Goal: Task Accomplishment & Management: Manage account settings

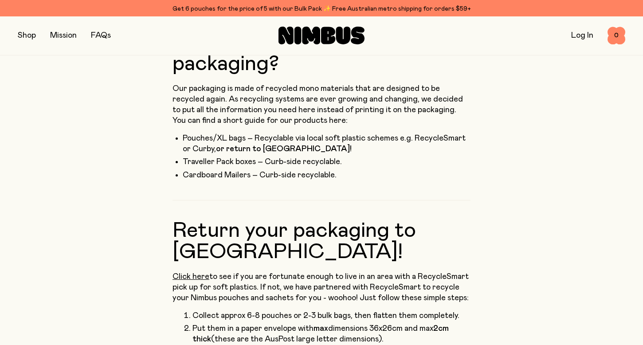
scroll to position [211, 0]
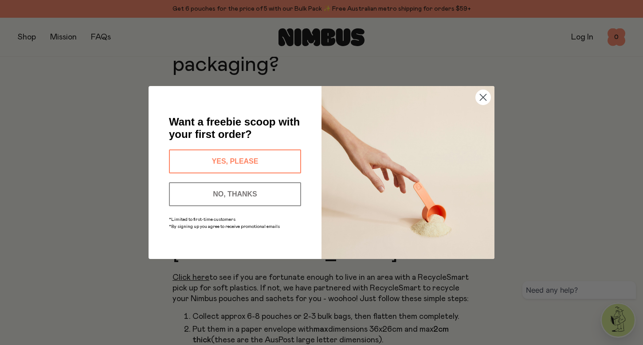
click at [480, 95] on icon "Close dialog" at bounding box center [483, 97] width 6 height 6
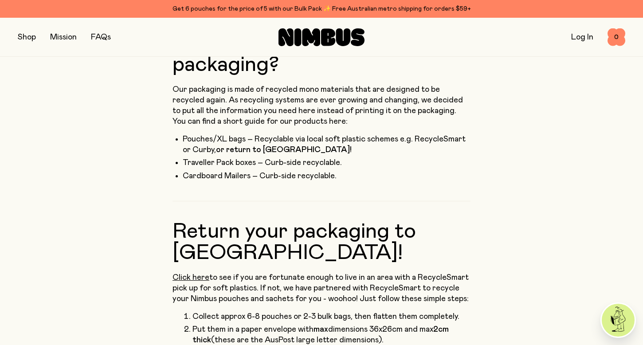
click at [584, 37] on link "Log In" at bounding box center [582, 37] width 22 height 8
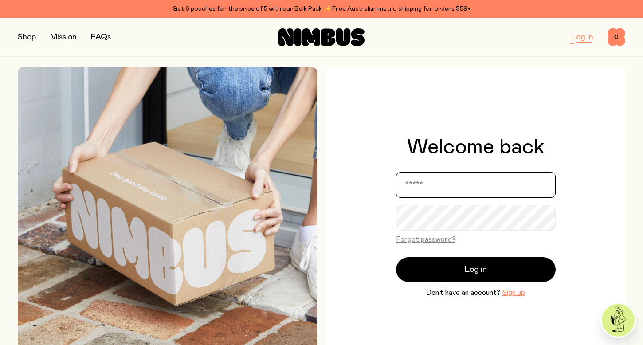
click at [449, 184] on input "email" at bounding box center [476, 185] width 160 height 26
type input "**********"
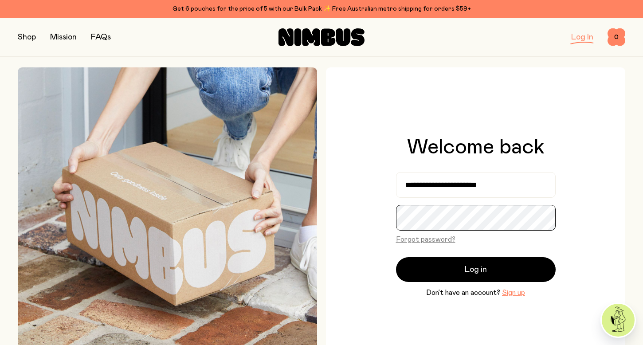
click at [396, 257] on button "Log in" at bounding box center [476, 269] width 160 height 25
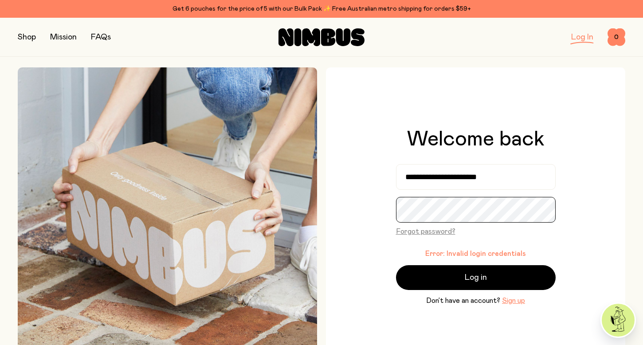
click at [396, 265] on button "Log in" at bounding box center [476, 277] width 160 height 25
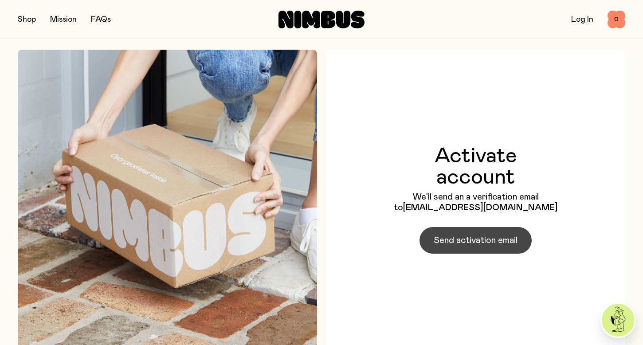
click at [451, 237] on span "Send activation email" at bounding box center [476, 240] width 84 height 12
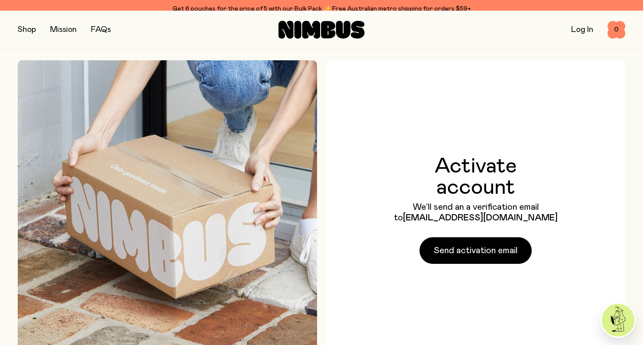
click at [440, 231] on div "Activate account We’ll send an a verification email to yluproduction@gmail.com …" at bounding box center [476, 210] width 160 height 108
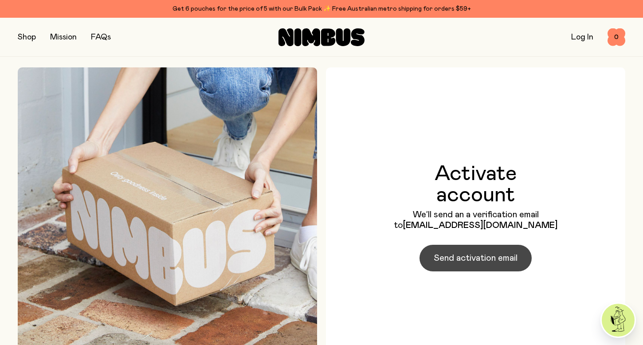
click at [442, 250] on button "Send activation email" at bounding box center [475, 258] width 112 height 27
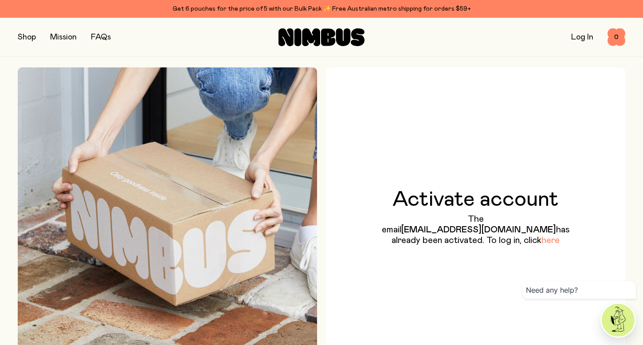
click at [541, 245] on link "here" at bounding box center [550, 240] width 18 height 9
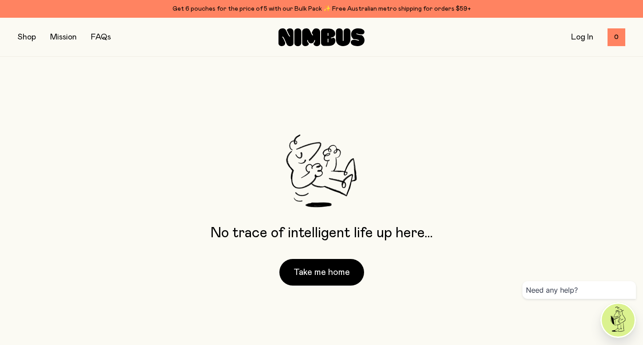
click at [586, 34] on link "Log In" at bounding box center [582, 37] width 22 height 8
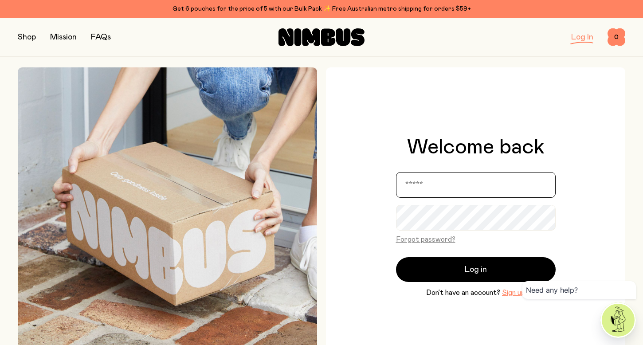
click at [441, 180] on input "email" at bounding box center [476, 185] width 160 height 26
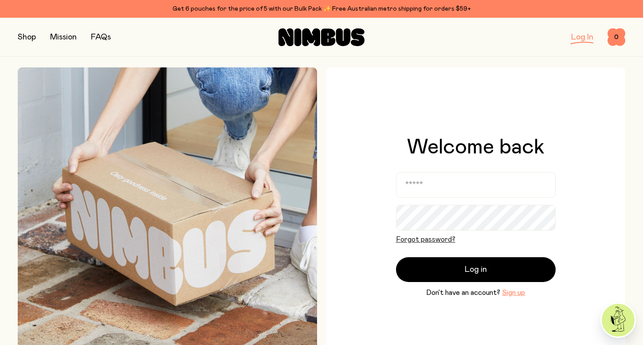
click at [420, 240] on button "Forgot password?" at bounding box center [425, 239] width 59 height 11
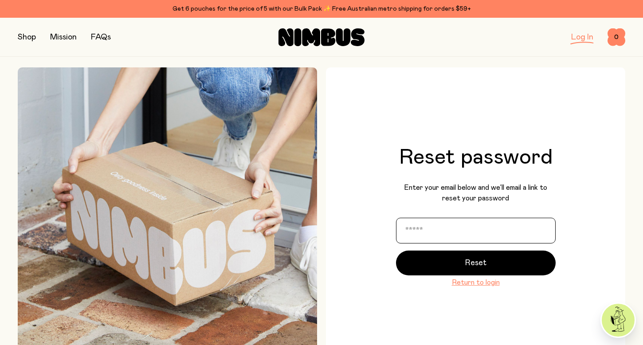
click at [430, 234] on input "email" at bounding box center [476, 231] width 160 height 26
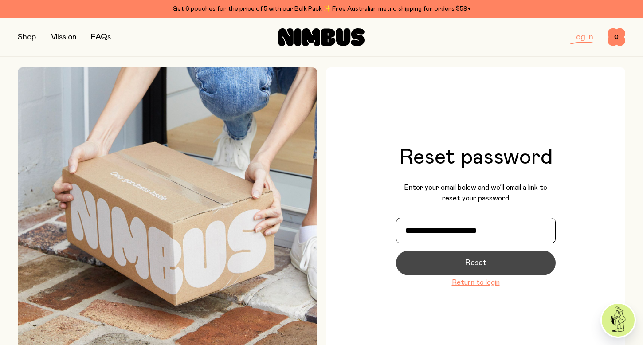
type input "**********"
click at [451, 268] on button "Reset" at bounding box center [476, 262] width 160 height 25
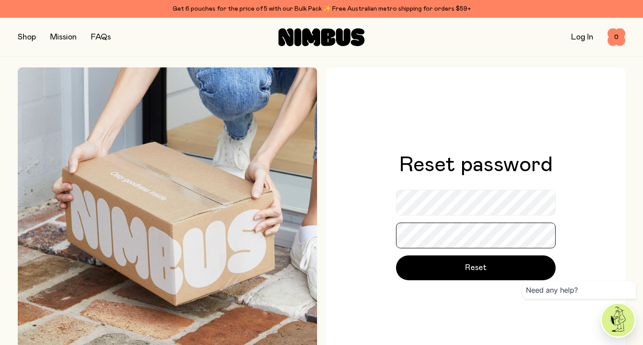
click at [396, 255] on button "Reset" at bounding box center [476, 267] width 160 height 25
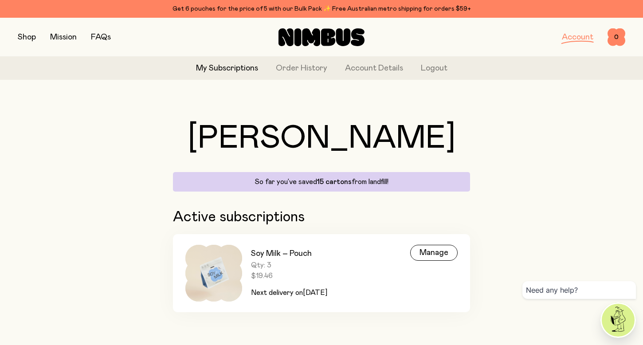
scroll to position [3, 0]
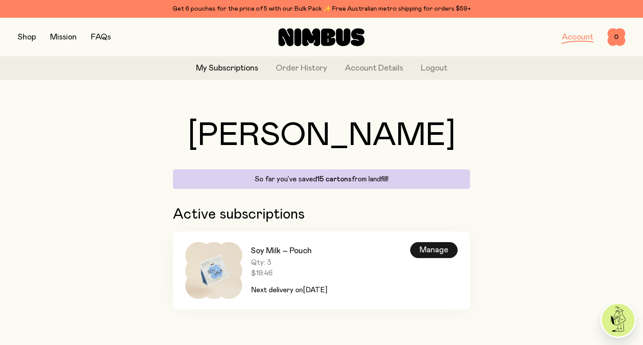
click at [416, 247] on div "Manage" at bounding box center [433, 250] width 47 height 16
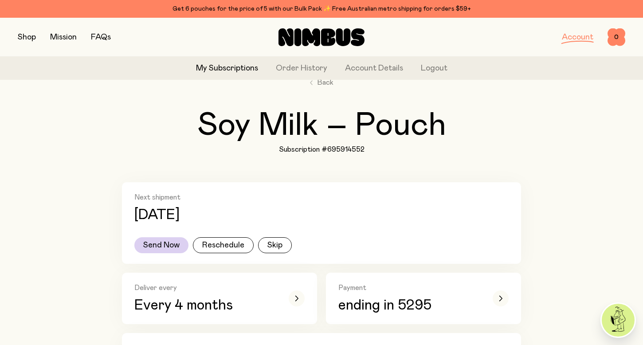
scroll to position [61, 0]
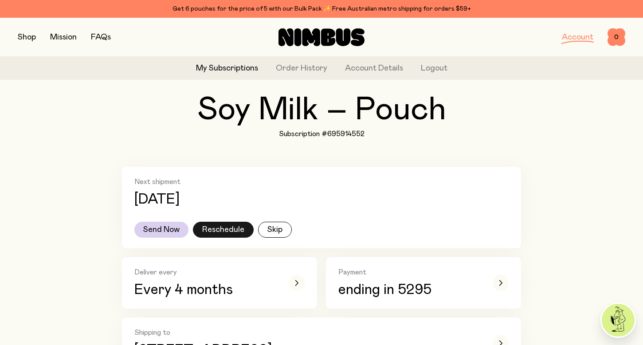
click at [246, 227] on button "Reschedule" at bounding box center [223, 230] width 61 height 16
select select "****"
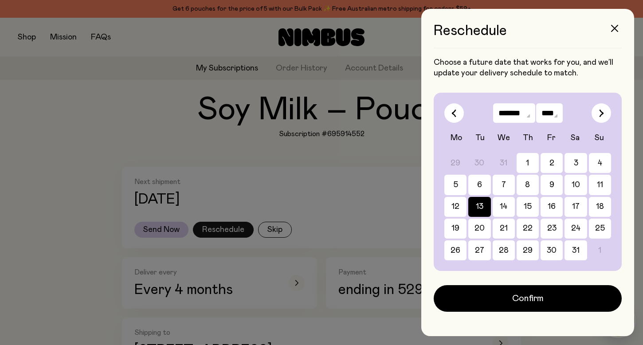
scroll to position [0, 0]
click at [520, 113] on select "******* ******** ***** ***** *** **** **** ****** ********* ******* ******** **…" at bounding box center [511, 113] width 54 height 20
select select "*"
click at [484, 103] on select "******* ******** ***** ***** *** **** **** ****** ********* ******* ******** **…" at bounding box center [511, 113] width 54 height 20
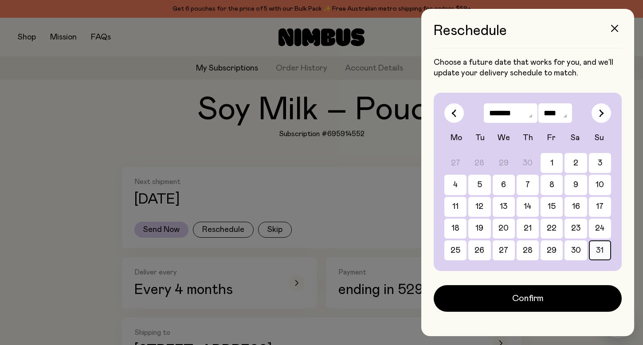
click at [594, 248] on button "31" at bounding box center [600, 250] width 22 height 20
click at [615, 26] on icon "button" at bounding box center [614, 28] width 7 height 7
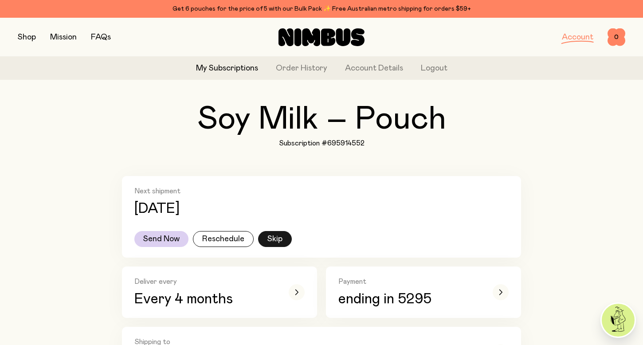
scroll to position [66, 0]
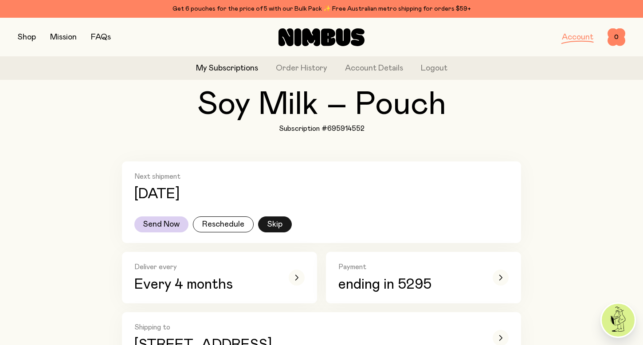
click at [270, 225] on button "Skip" at bounding box center [275, 224] width 34 height 16
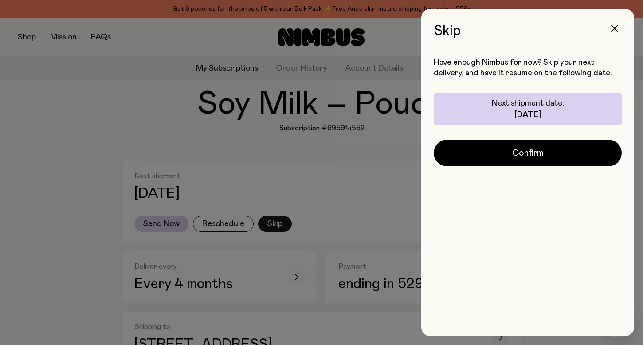
scroll to position [0, 0]
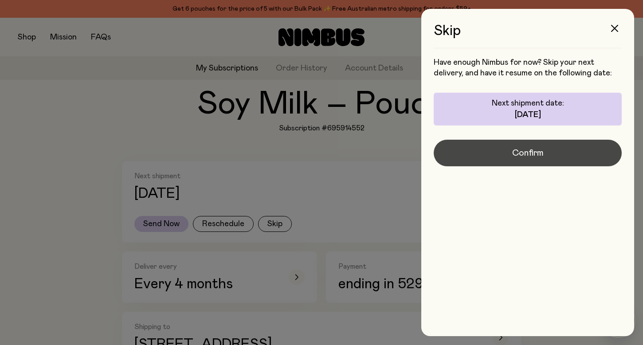
click at [555, 159] on button "Confirm" at bounding box center [528, 153] width 188 height 27
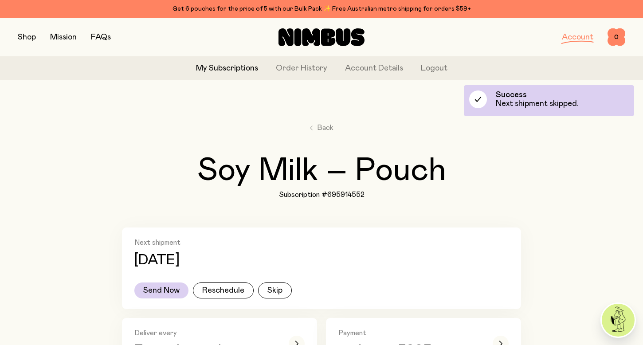
scroll to position [66, 0]
